Goal: Check status

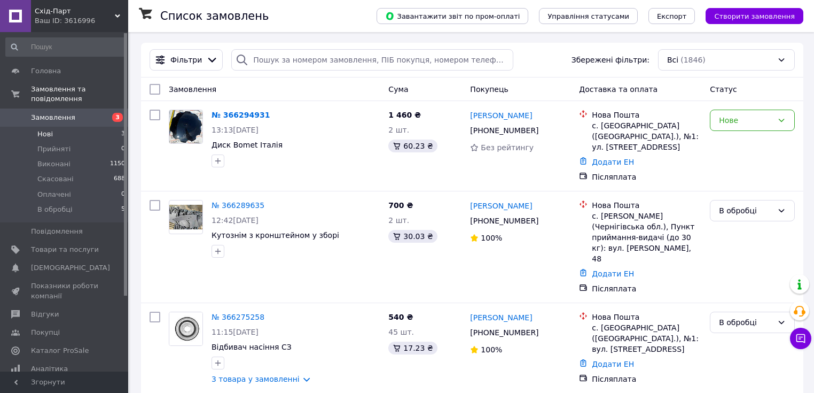
click at [45, 129] on span "Нові" at bounding box center [44, 134] width 15 height 10
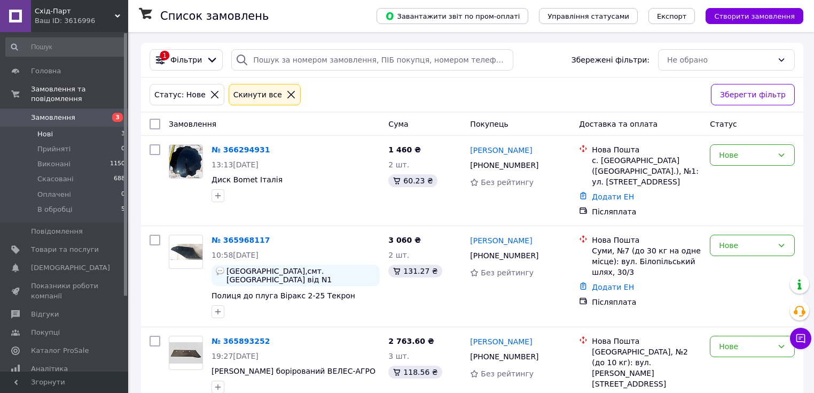
click at [287, 93] on icon at bounding box center [290, 94] width 7 height 7
